Goal: Information Seeking & Learning: Learn about a topic

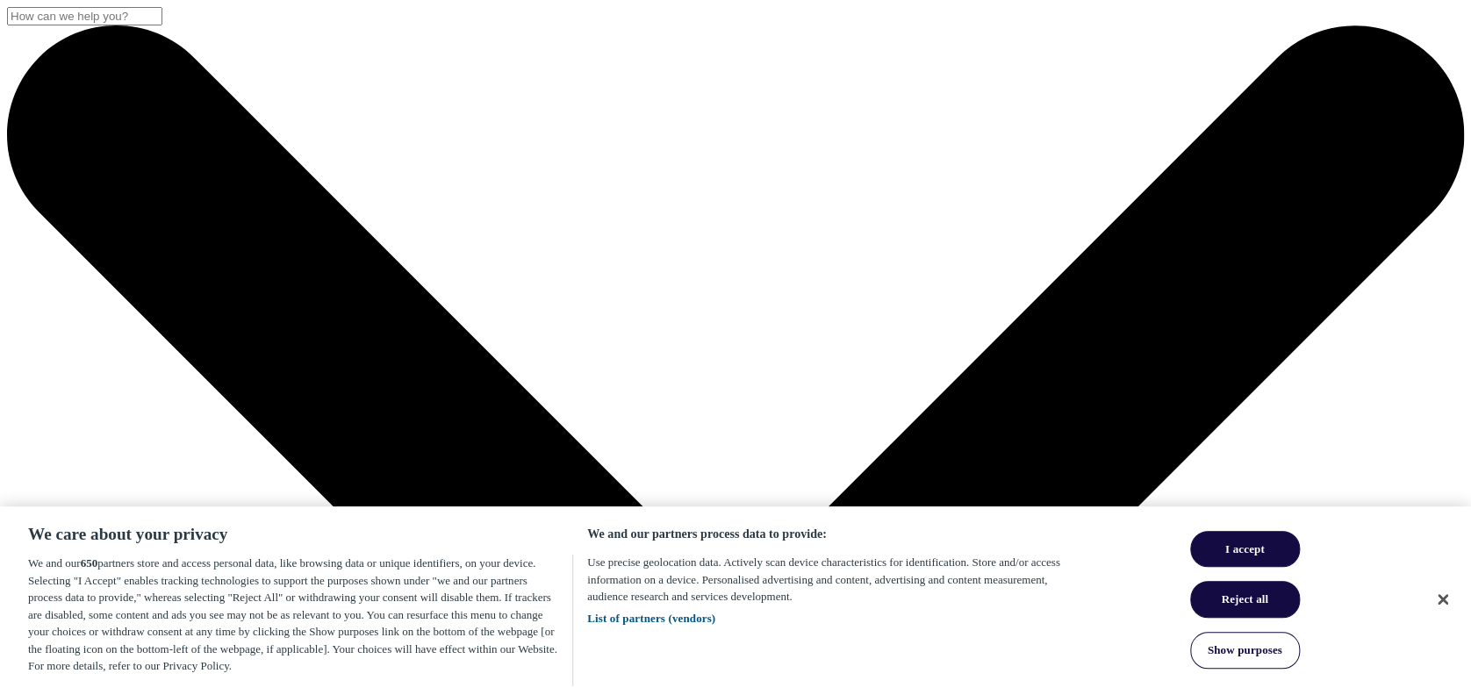
scroll to position [679, 1035]
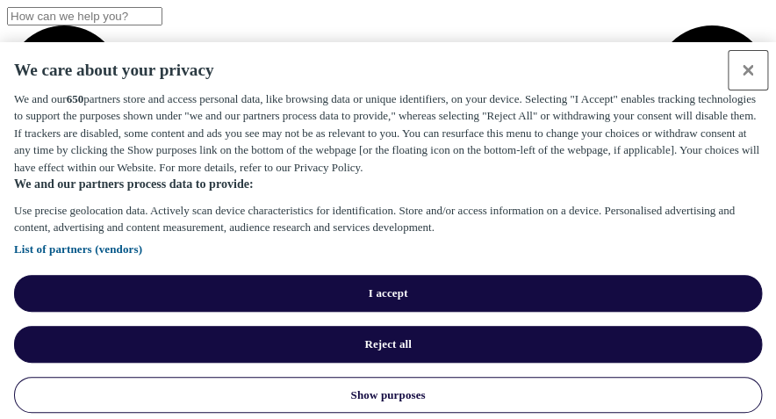
click at [765, 90] on button "Close" at bounding box center [748, 70] width 39 height 39
